Goal: Find specific page/section: Find specific page/section

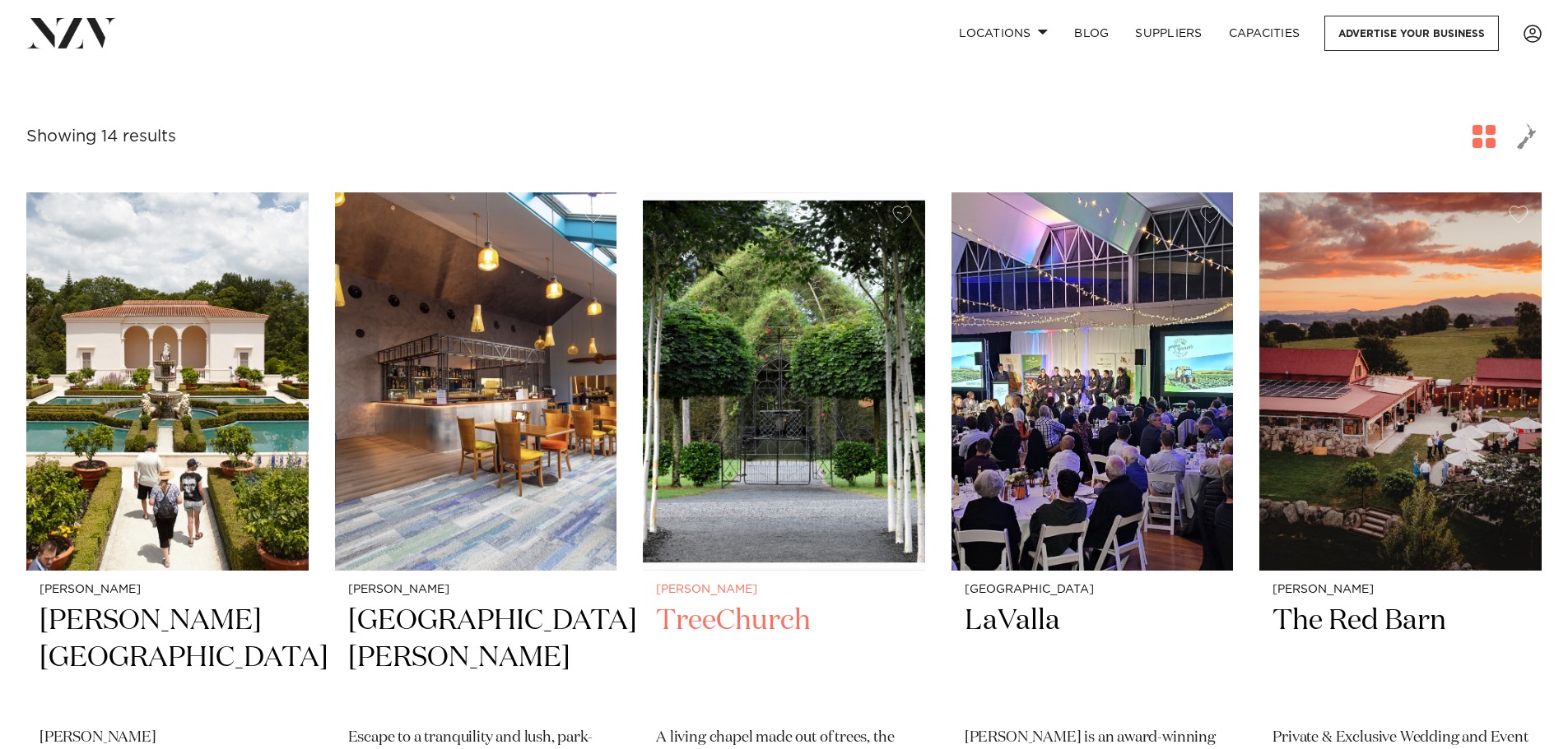
scroll to position [247, 0]
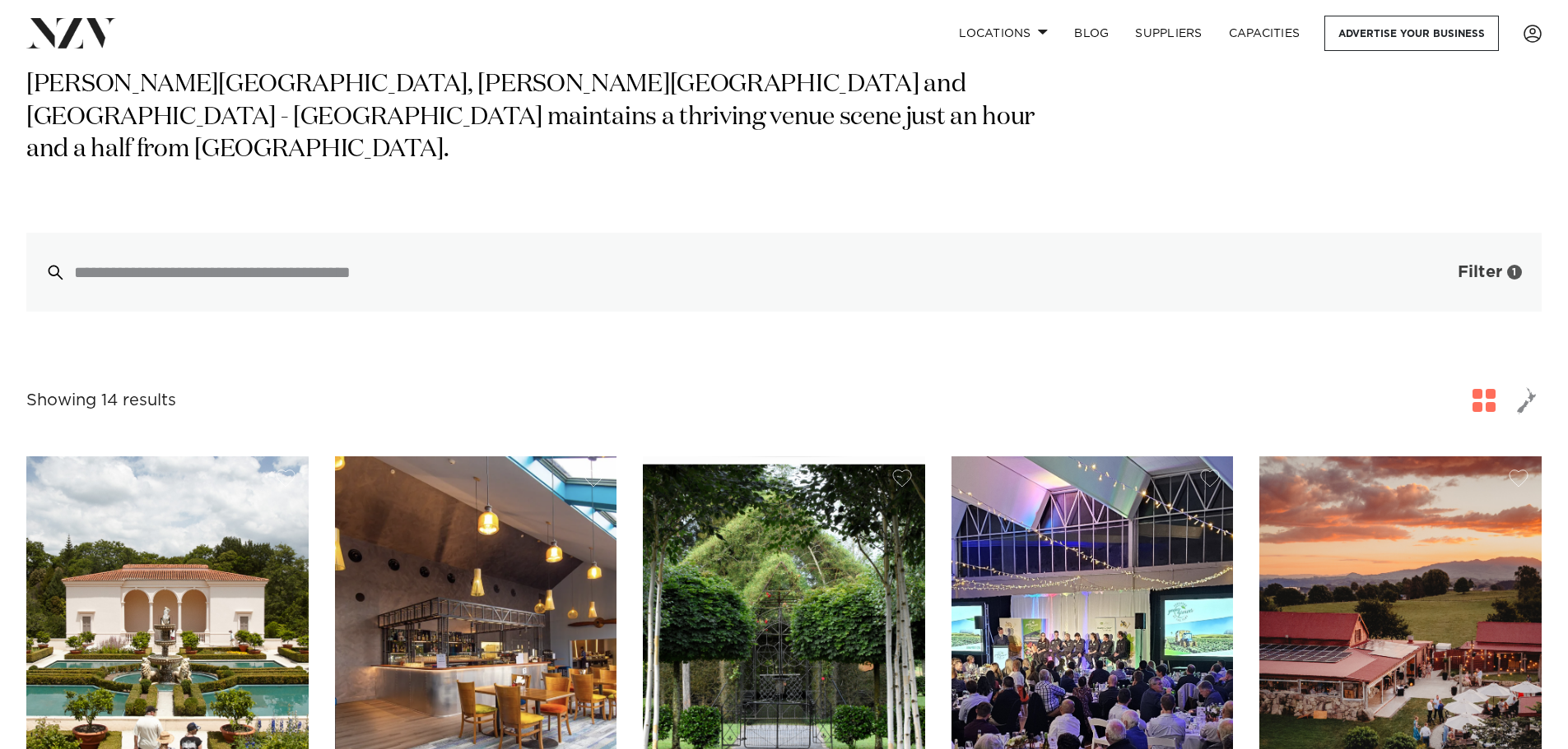
click at [1458, 264] on span "Filter" at bounding box center [1479, 272] width 45 height 16
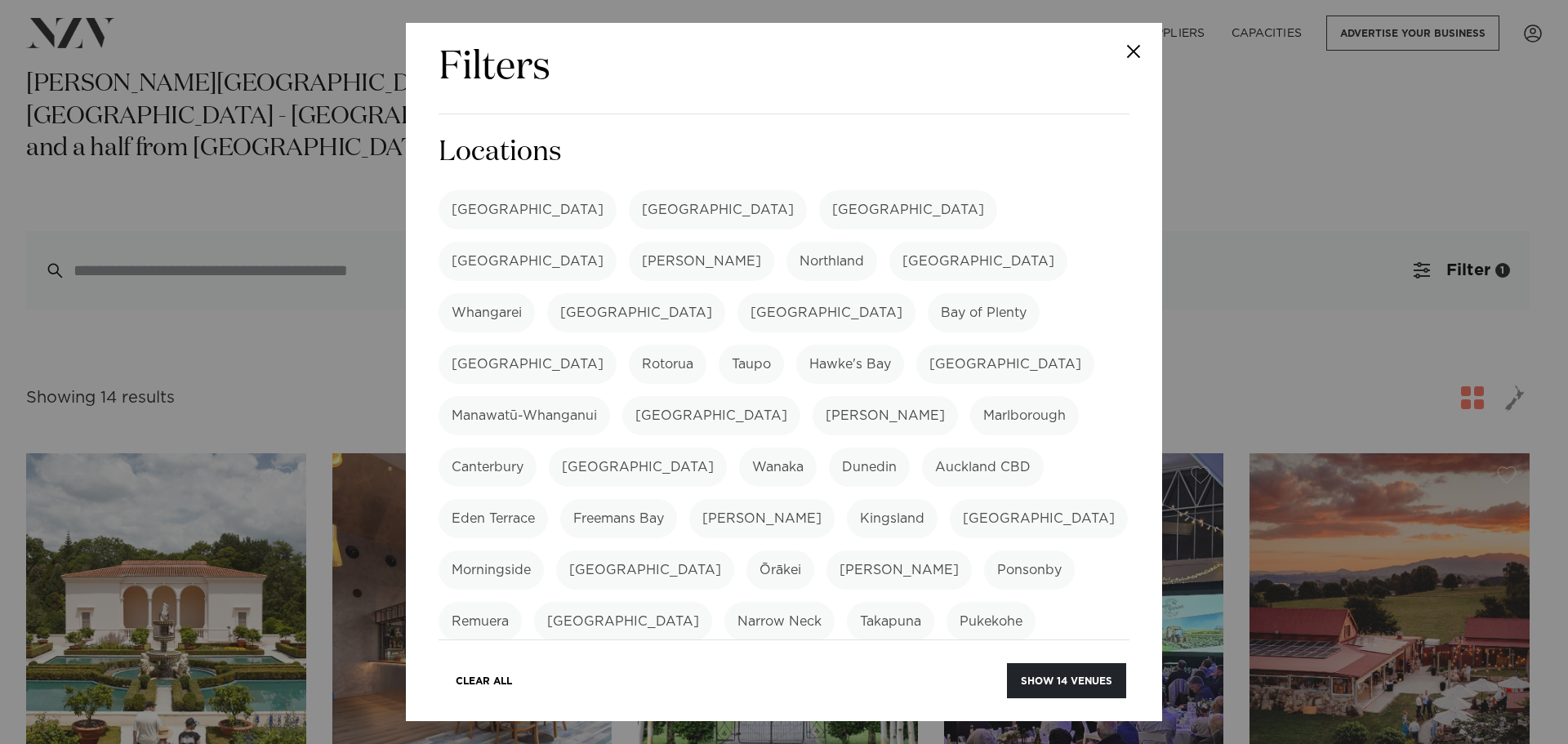
click at [1275, 196] on div "Filters Search Type Venue Supplier See more Locations Auckland Wellington Chris…" at bounding box center [784, 372] width 1568 height 744
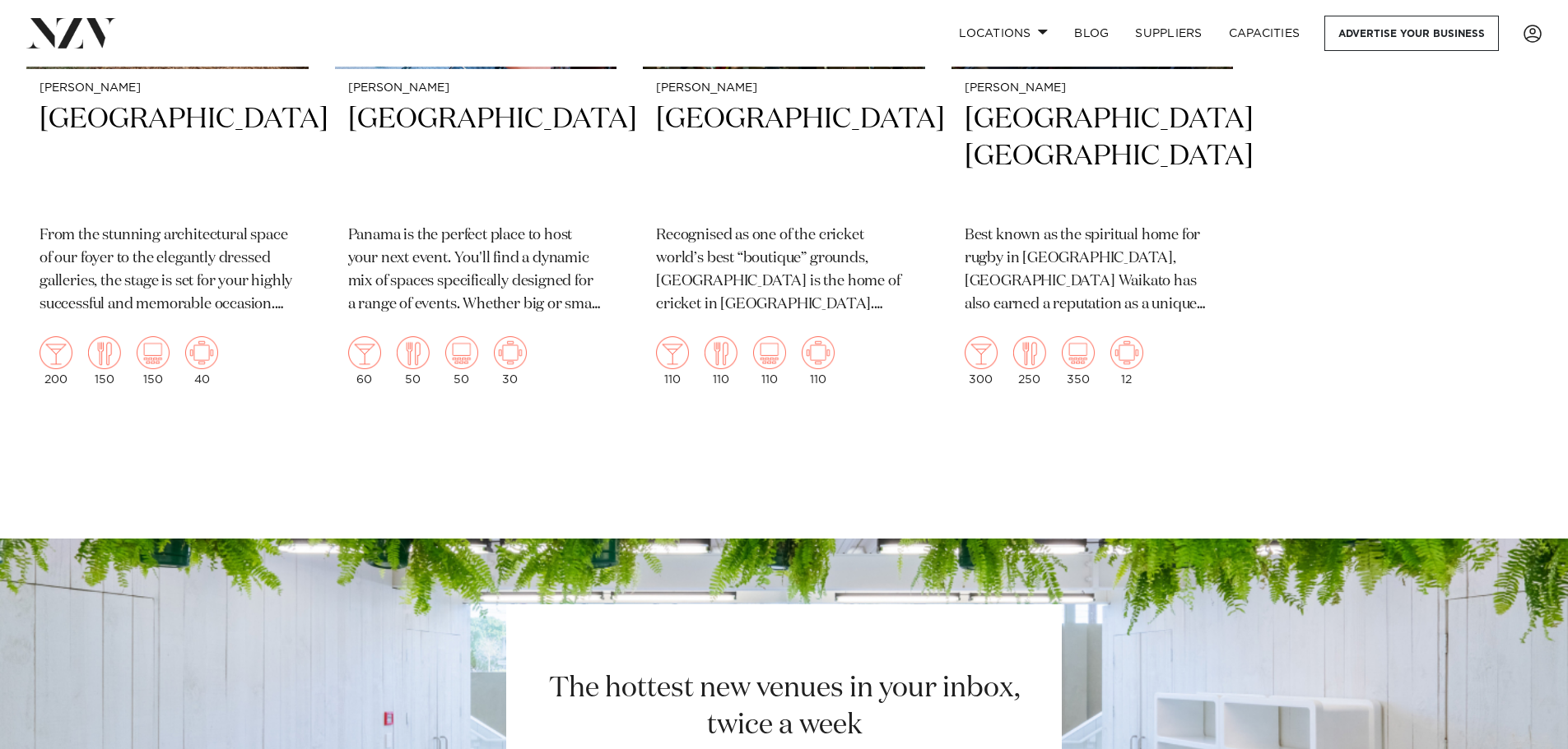
scroll to position [2304, 0]
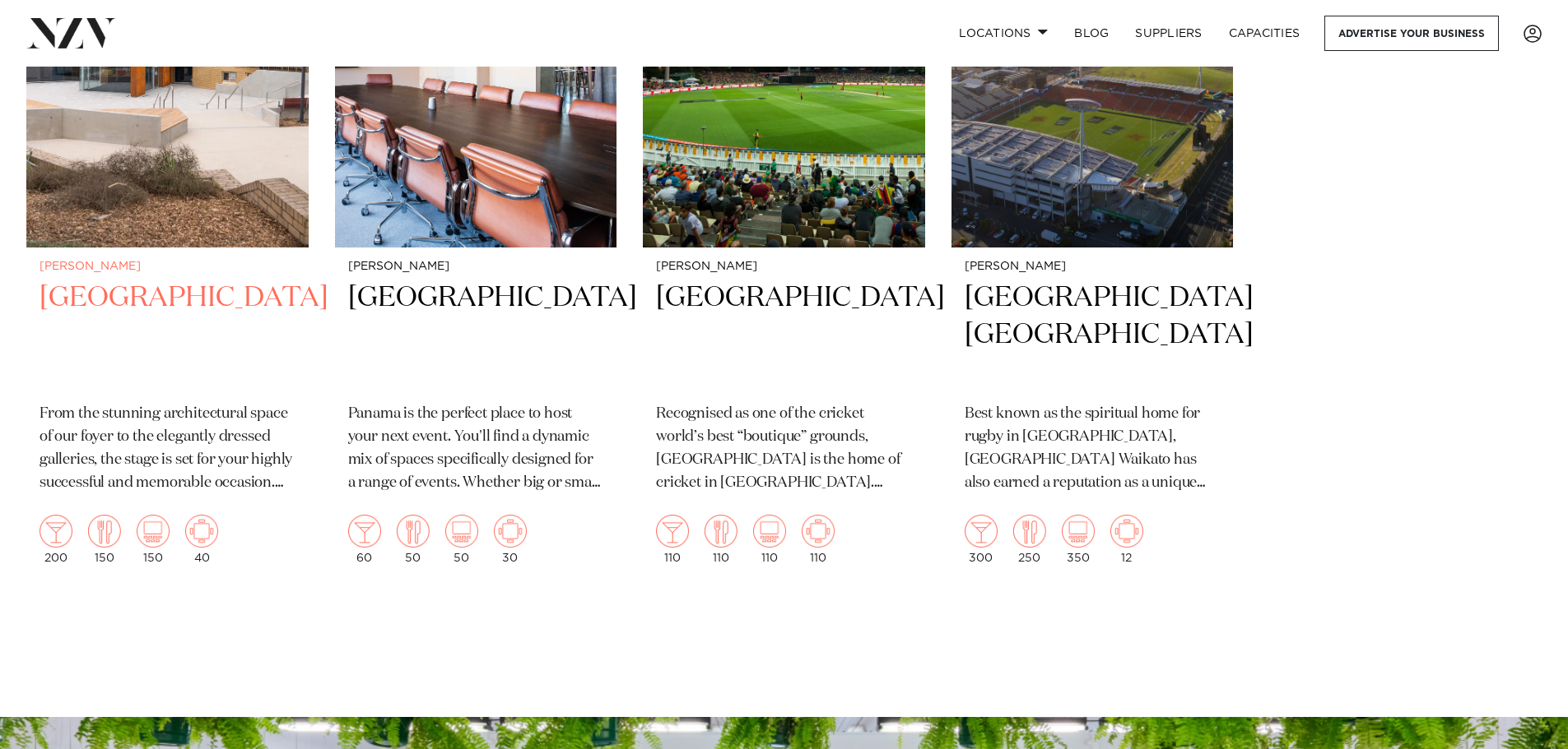
click at [125, 280] on h2 "[GEOGRAPHIC_DATA]" at bounding box center [167, 335] width 256 height 111
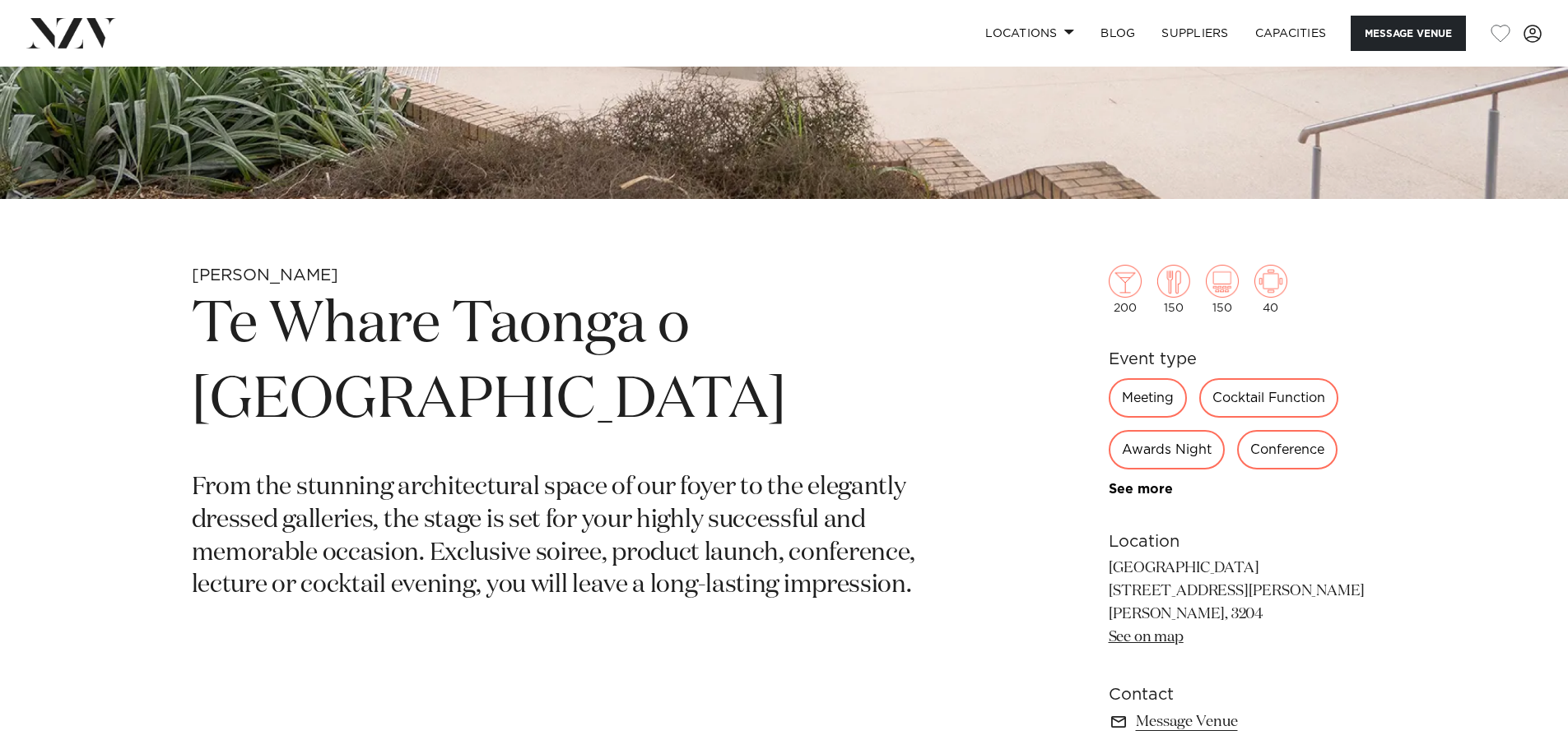
scroll to position [658, 0]
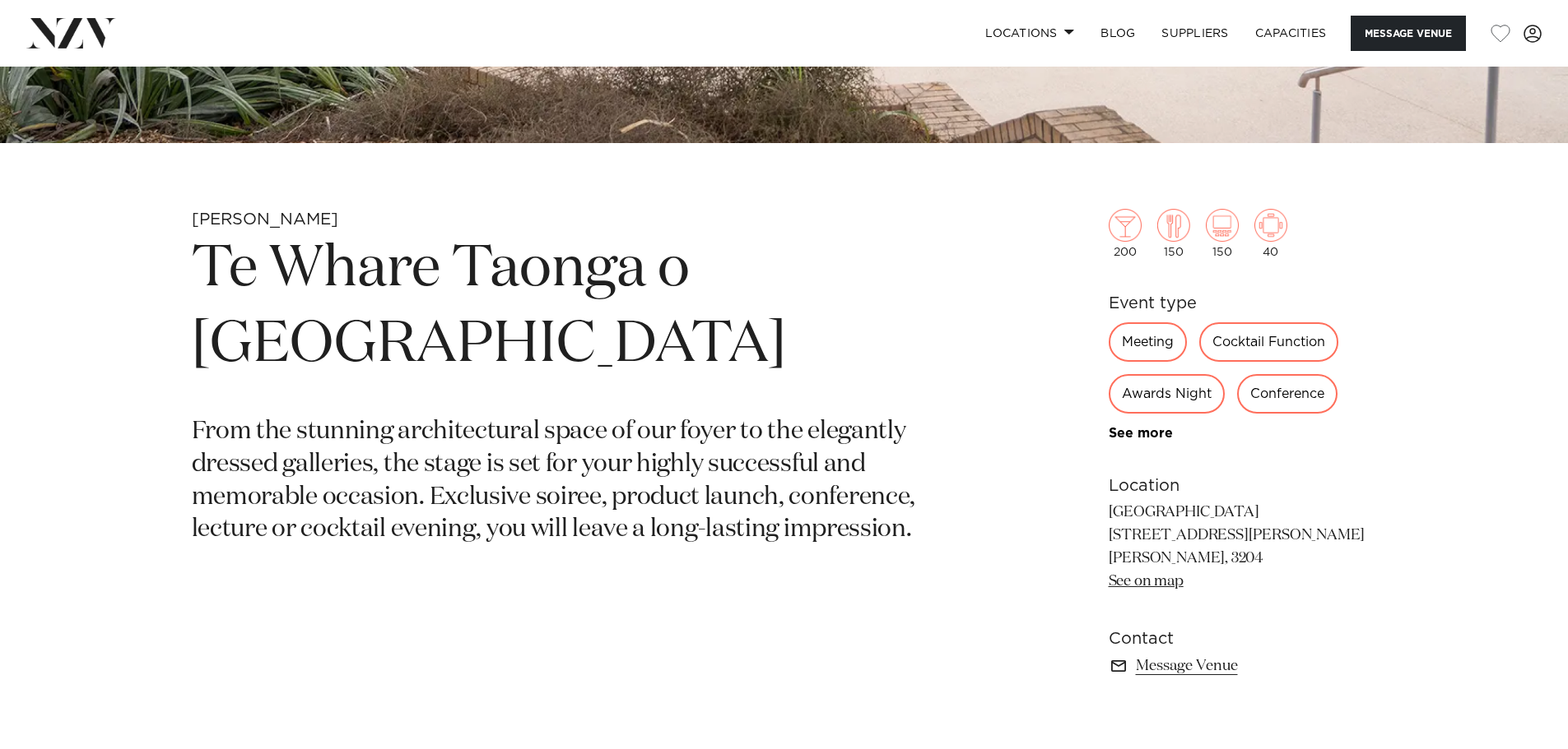
click at [1270, 339] on div "Cocktail Function" at bounding box center [1268, 342] width 139 height 40
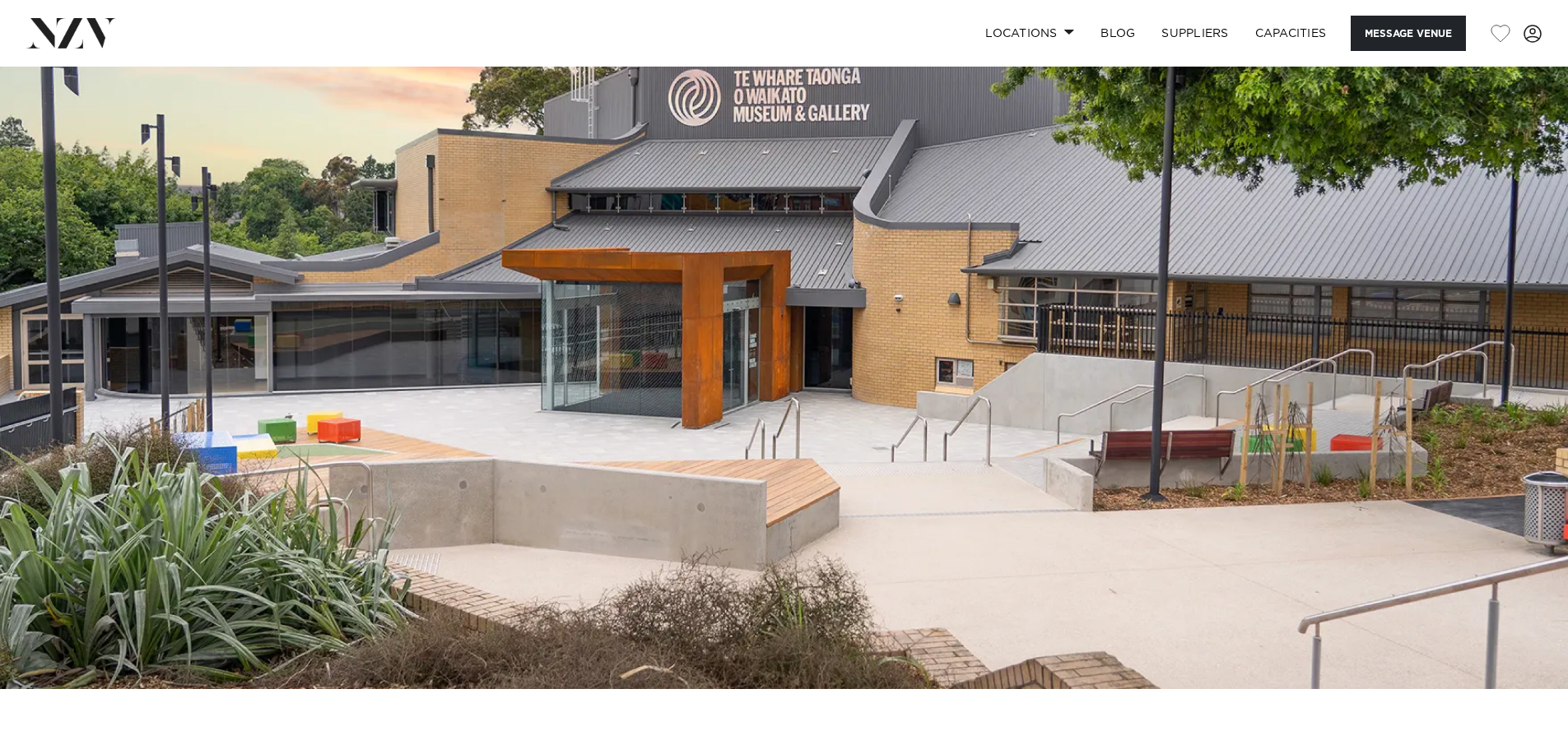
scroll to position [0, 0]
